Goal: Task Accomplishment & Management: Manage account settings

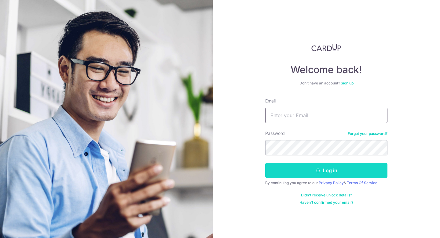
type input "[EMAIL_ADDRESS][DOMAIN_NAME]"
click at [303, 175] on button "Log in" at bounding box center [326, 170] width 122 height 15
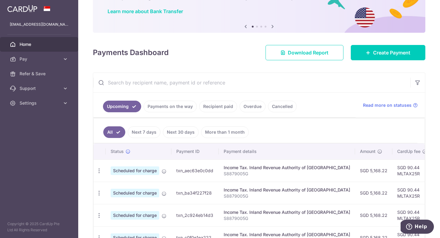
scroll to position [47, 0]
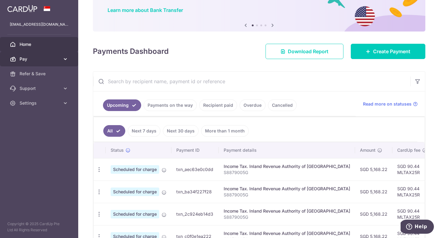
click at [57, 56] on span "Pay" at bounding box center [40, 59] width 40 height 6
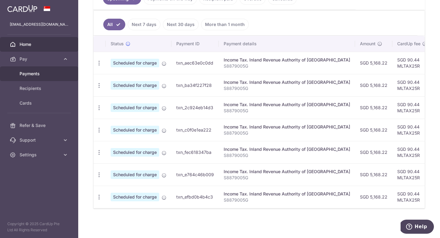
scroll to position [0, 0]
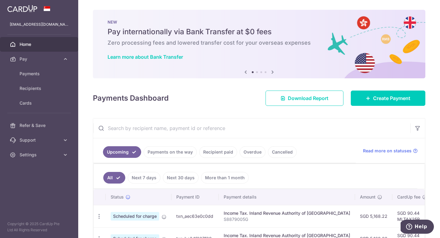
click at [36, 49] on link "Home" at bounding box center [39, 44] width 78 height 15
click at [274, 72] on icon at bounding box center [272, 72] width 7 height 8
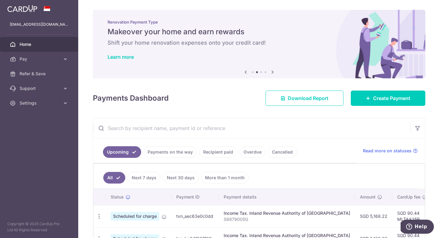
click at [274, 72] on icon at bounding box center [272, 72] width 7 height 8
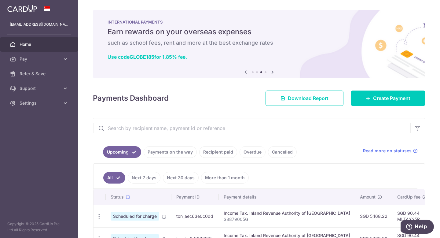
click at [274, 72] on icon at bounding box center [272, 72] width 7 height 8
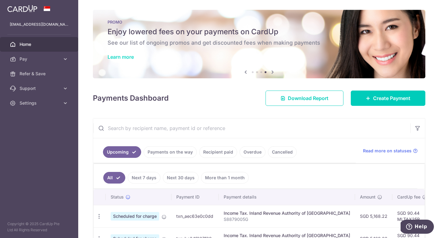
click at [130, 59] on link "Learn more" at bounding box center [121, 57] width 26 height 6
